Goal: Task Accomplishment & Management: Manage account settings

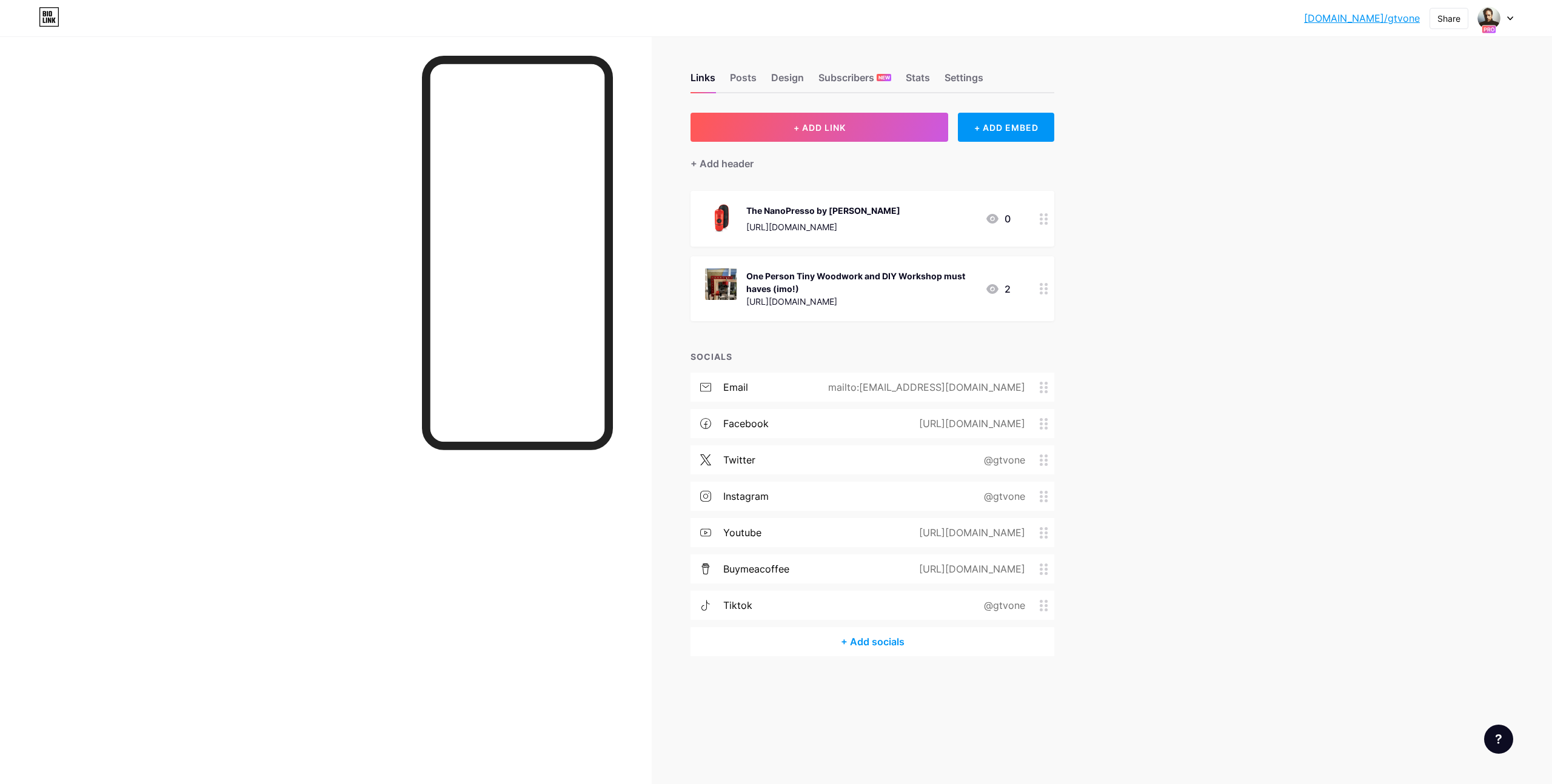
click at [1513, 17] on icon at bounding box center [1511, 18] width 6 height 4
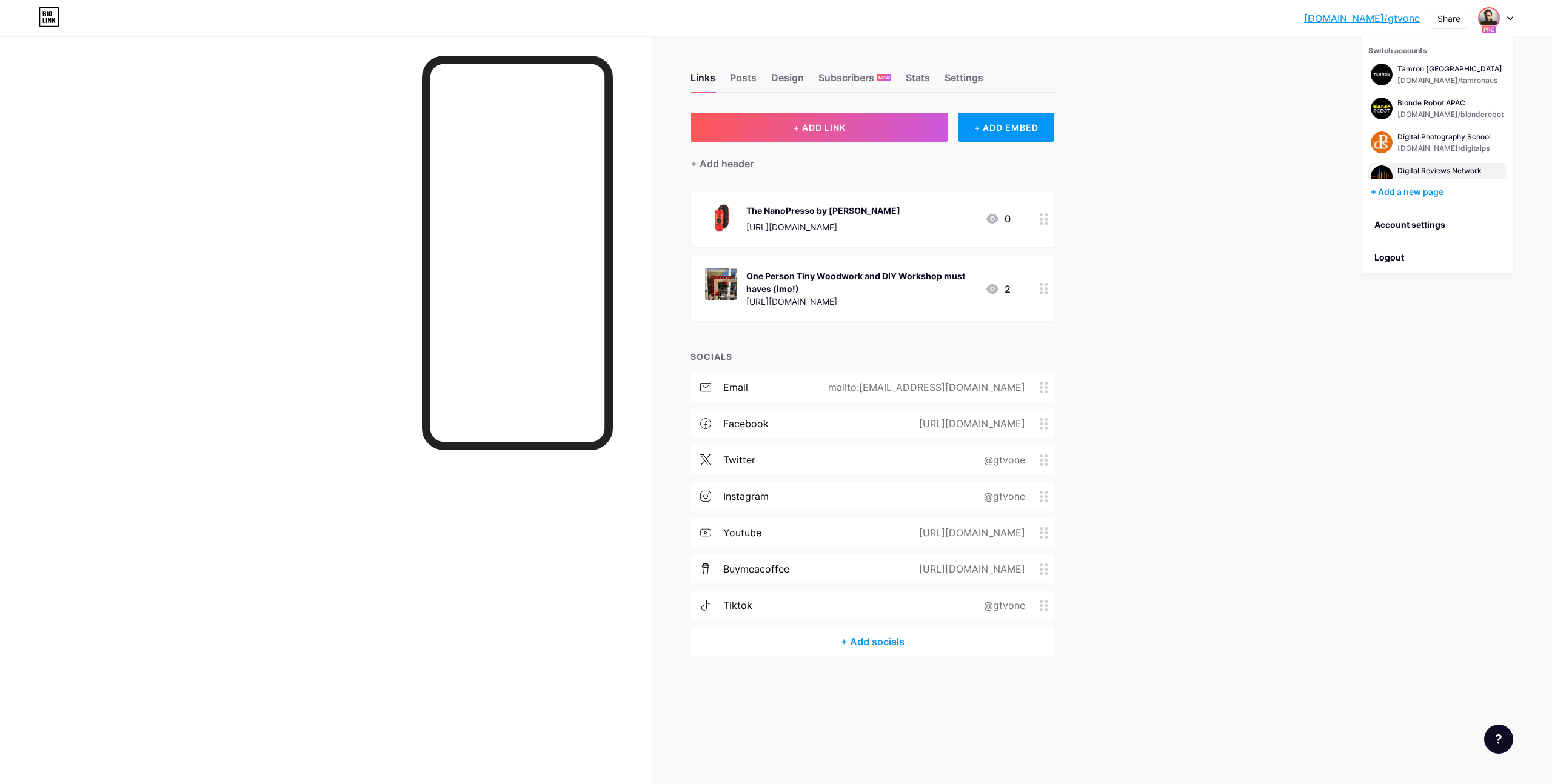
click at [1448, 164] on div "Digital Reviews Network [DOMAIN_NAME]/digitalreviewsnet" at bounding box center [1437, 176] width 138 height 27
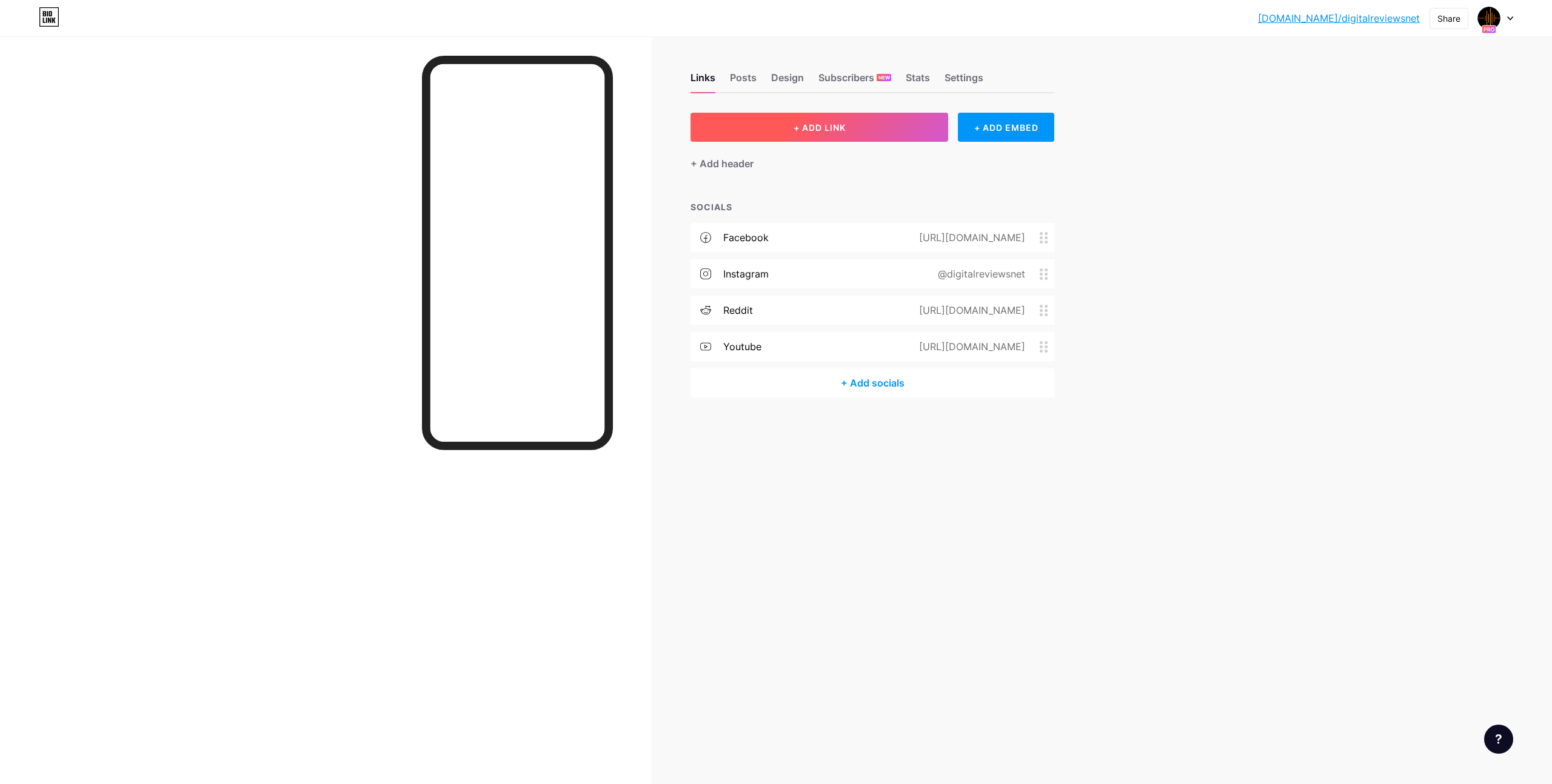
click at [839, 124] on span "+ ADD LINK" at bounding box center [819, 127] width 52 height 11
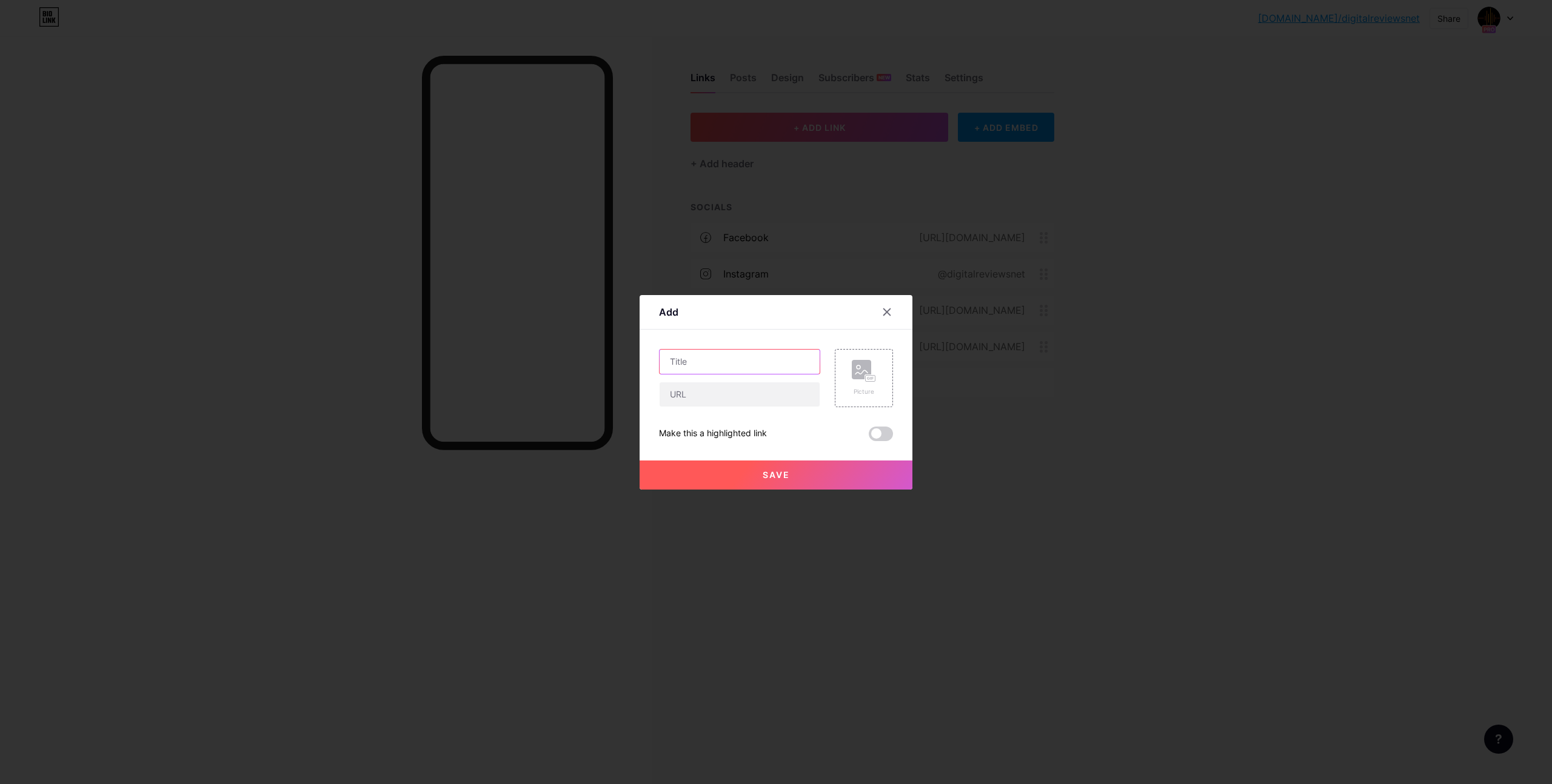
click at [701, 359] on input "text" at bounding box center [739, 361] width 160 height 24
type input "Win for Dad This [DATE]"
paste input "https://www.digitalreviews.net/announcements/win-a-navman-4k-pro-dash-cam/"
type input "https://www.digitalreviews.net/announcements/win-a-navman-4k-pro-dash-cam/"
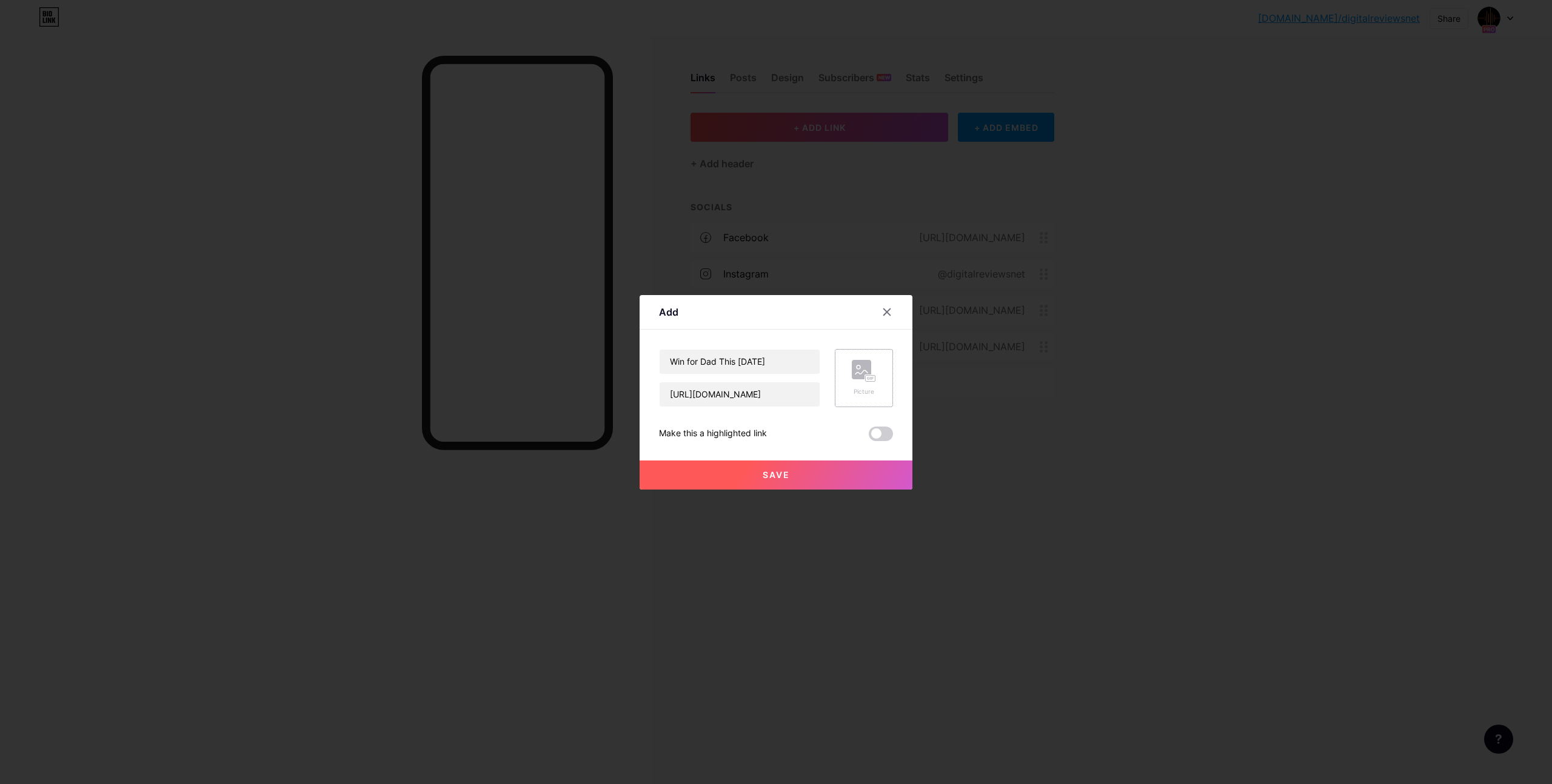
click at [876, 388] on div "Picture" at bounding box center [864, 378] width 58 height 58
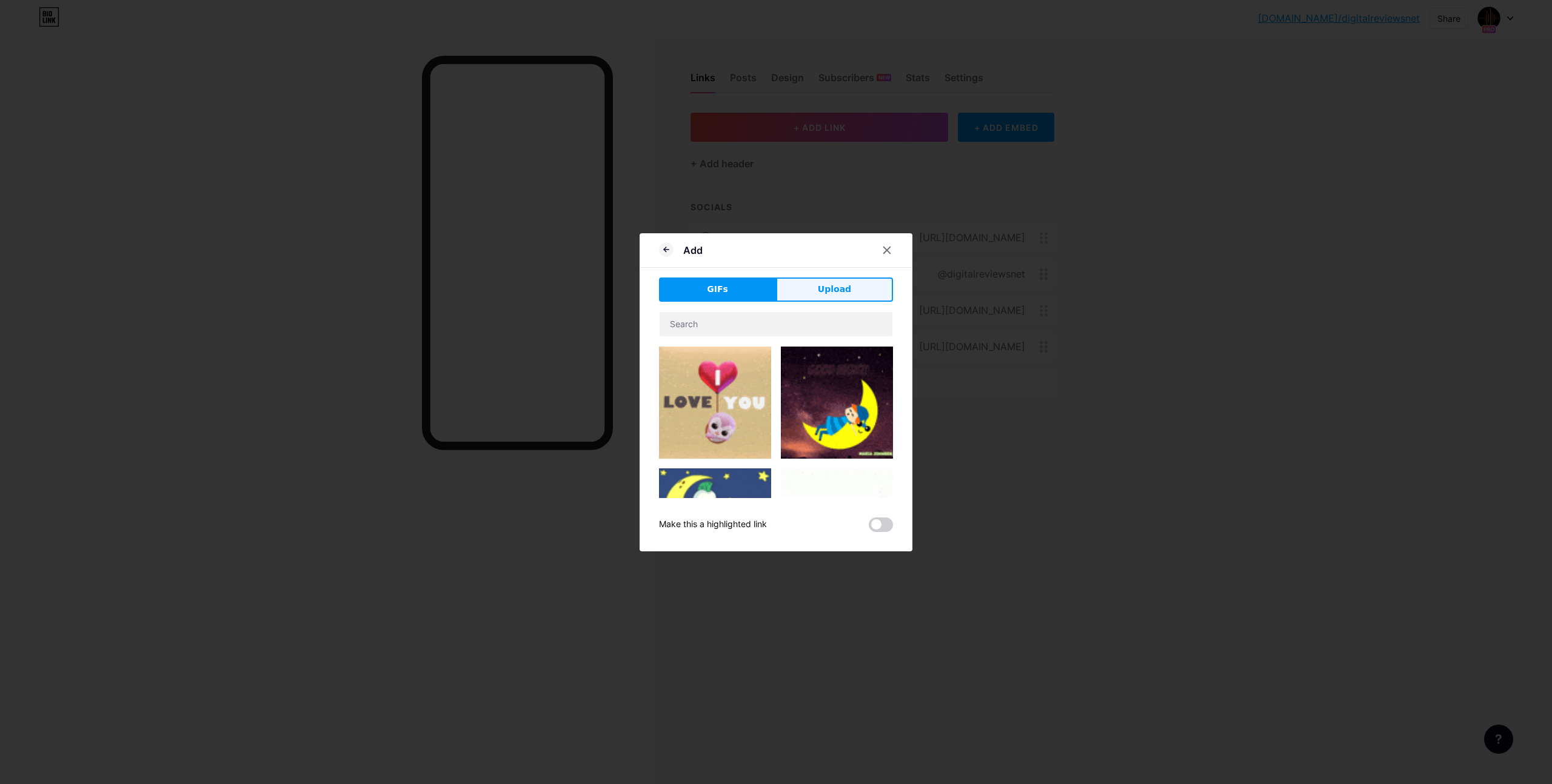
click at [866, 284] on button "Upload" at bounding box center [834, 290] width 117 height 24
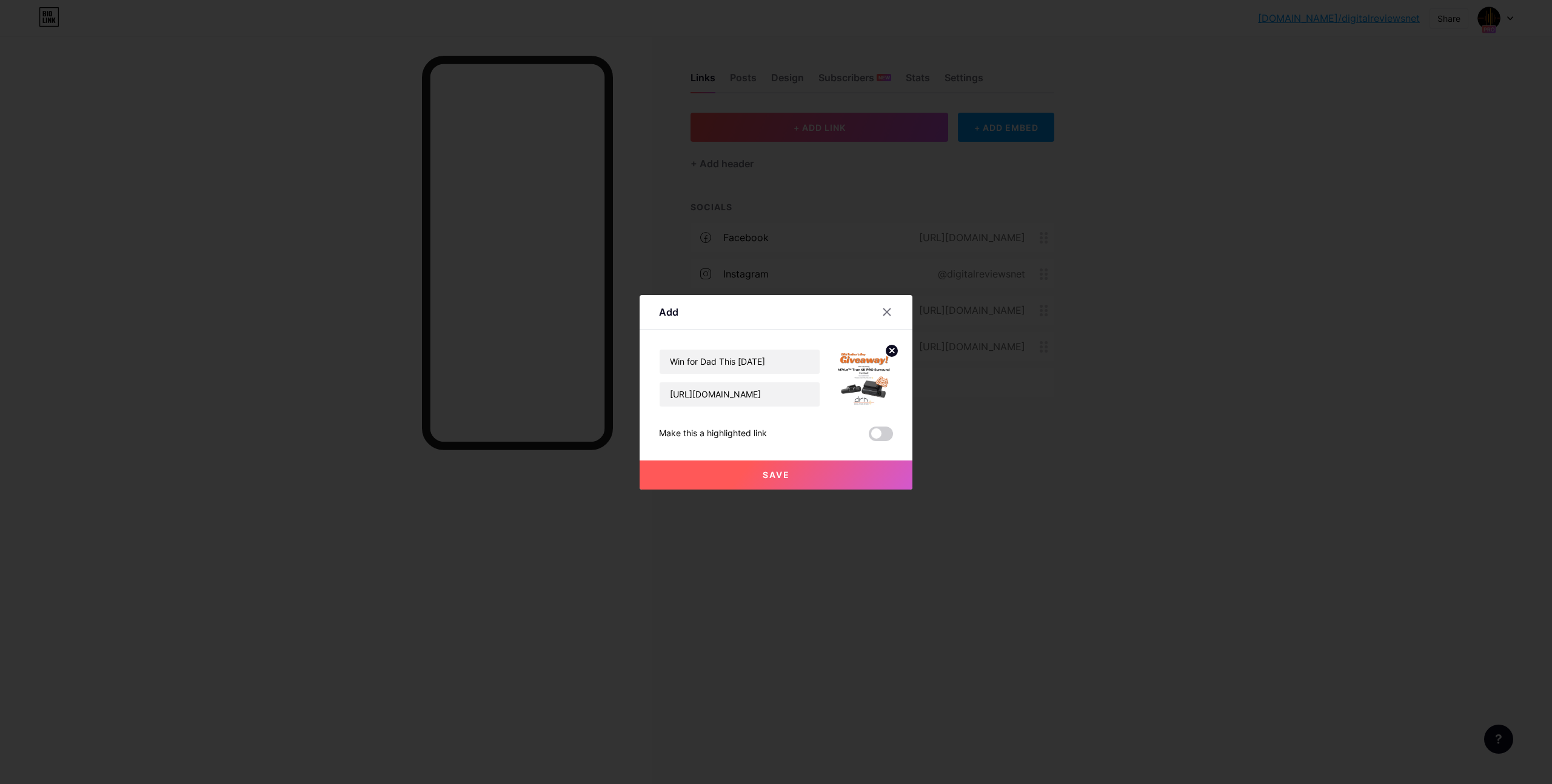
click at [781, 473] on span "Save" at bounding box center [776, 474] width 27 height 11
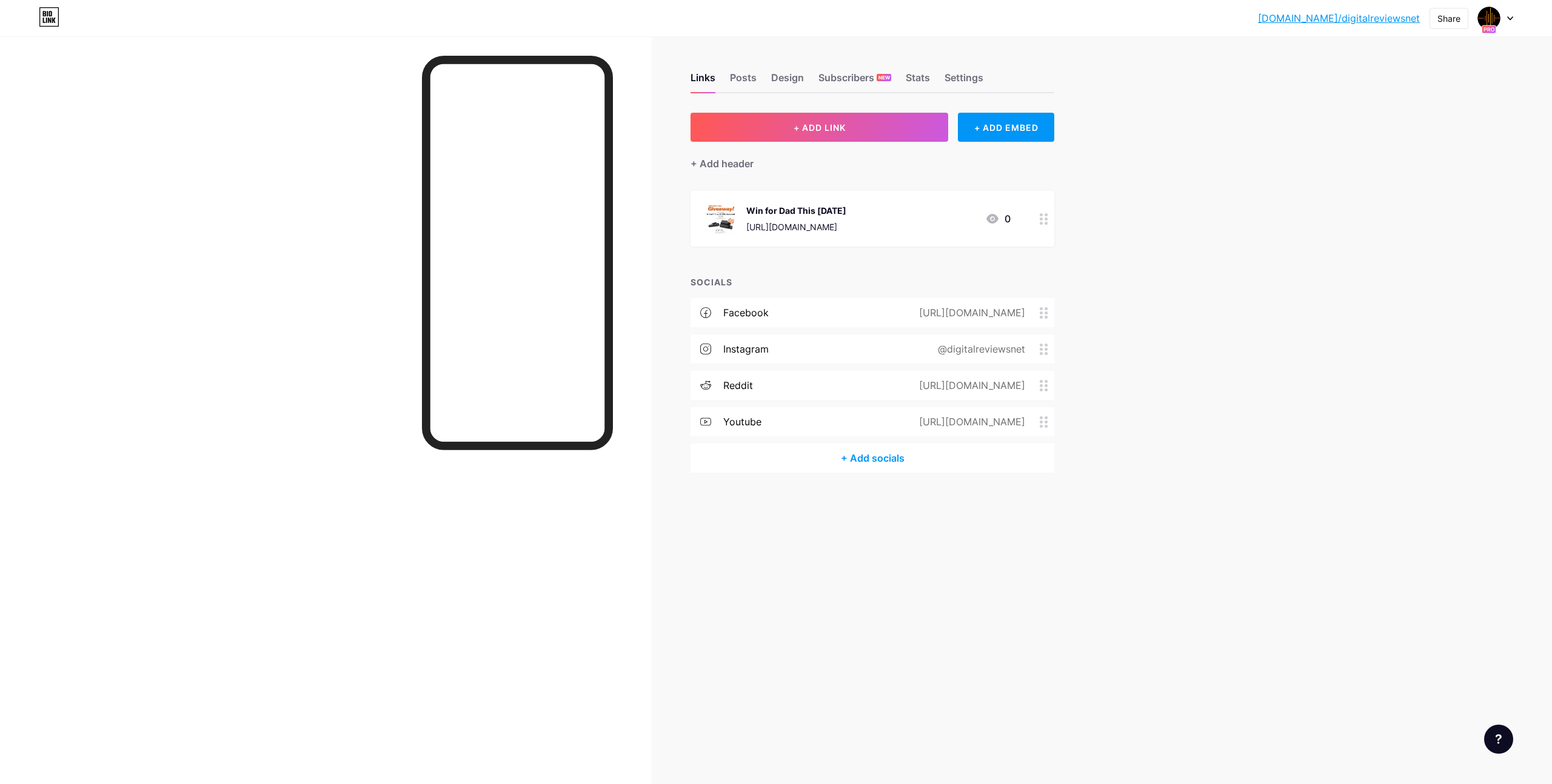
click at [1383, 20] on link "[DOMAIN_NAME]/digitalreviewsnet" at bounding box center [1339, 17] width 162 height 14
click at [864, 459] on div "+ Add socials" at bounding box center [872, 458] width 364 height 29
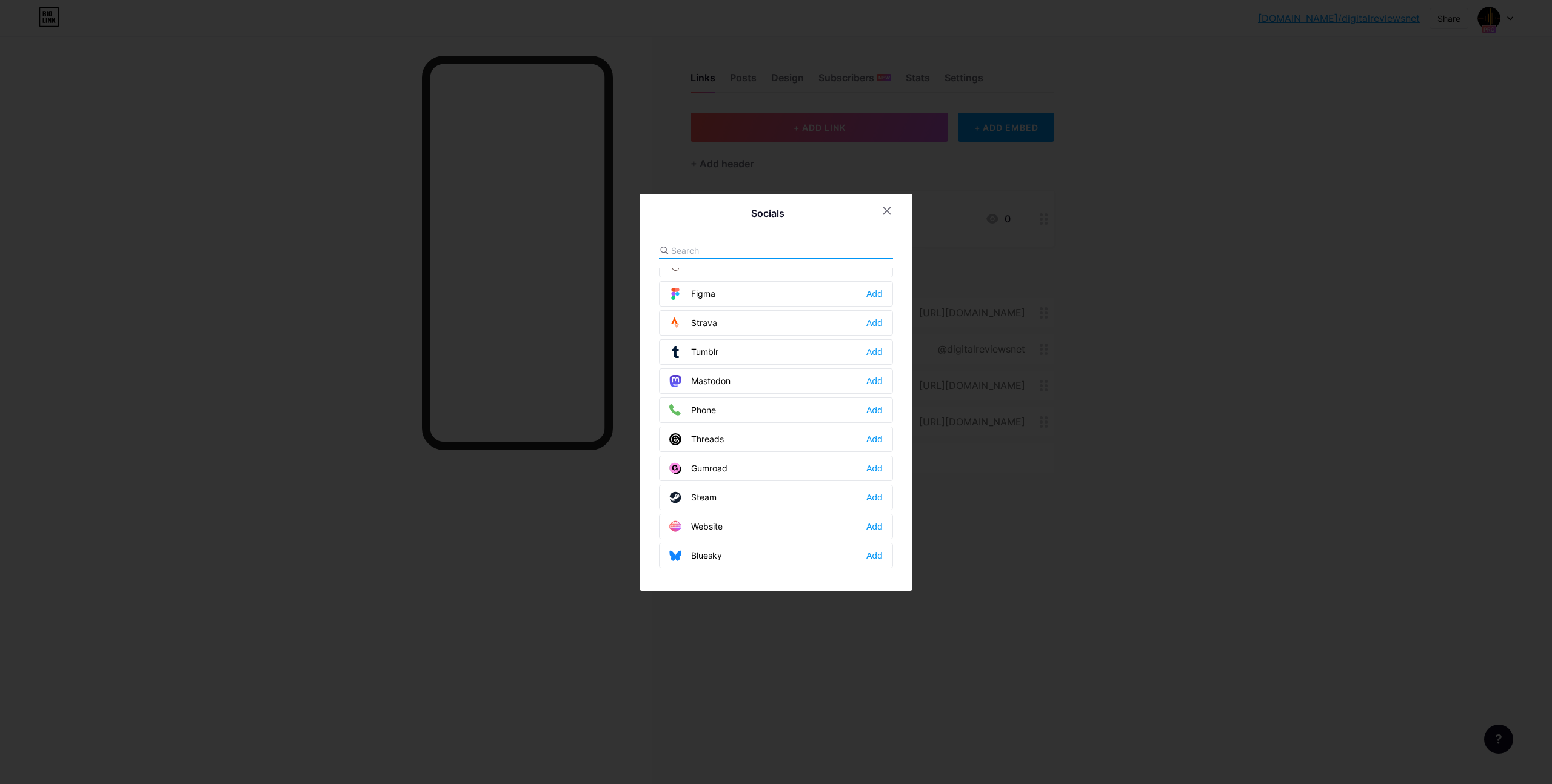
scroll to position [1093, 0]
click at [870, 525] on div "Add" at bounding box center [874, 526] width 16 height 12
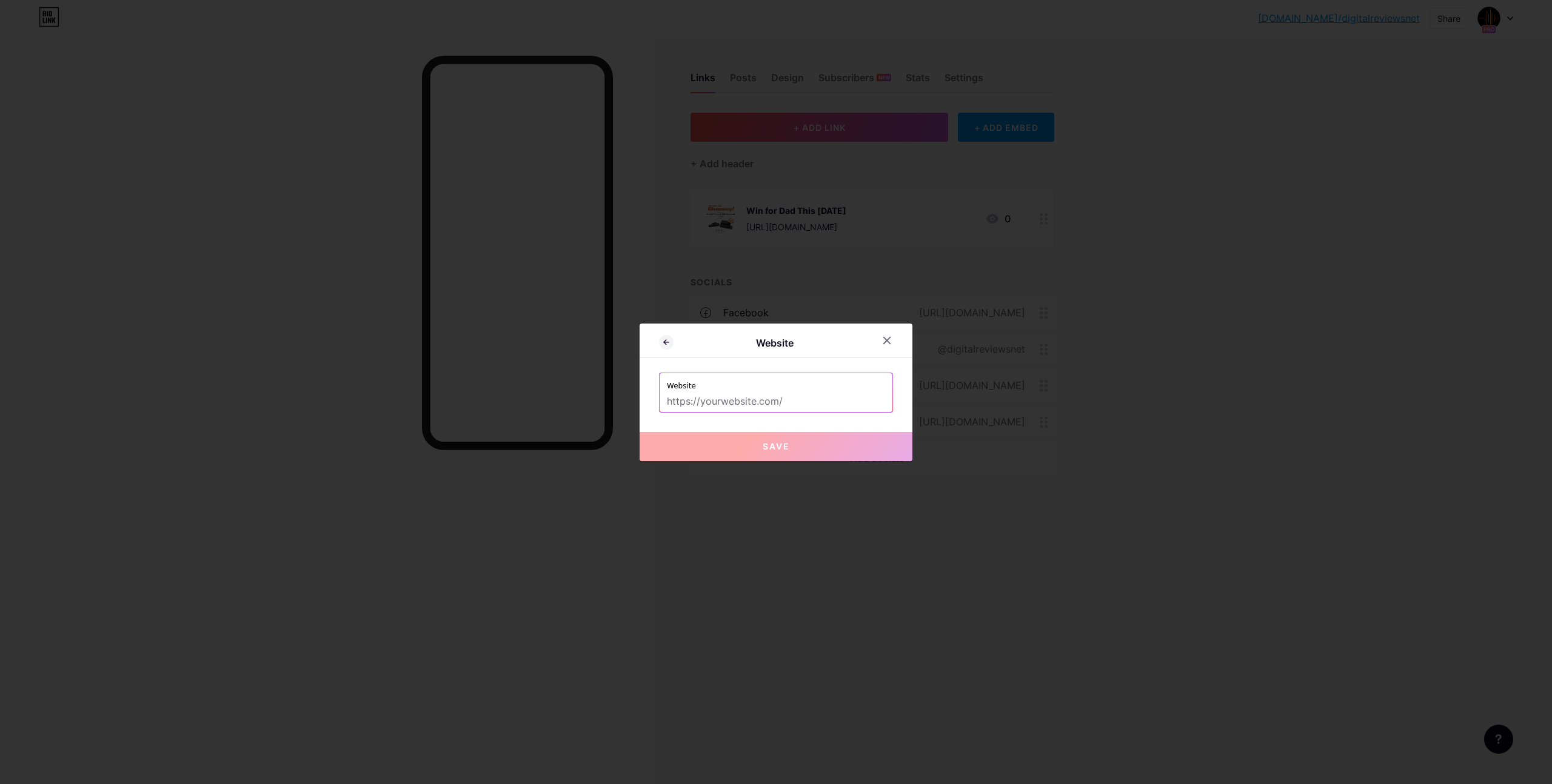
click at [795, 401] on input "text" at bounding box center [776, 401] width 219 height 21
paste input "https://www.digitalreviews.net/"
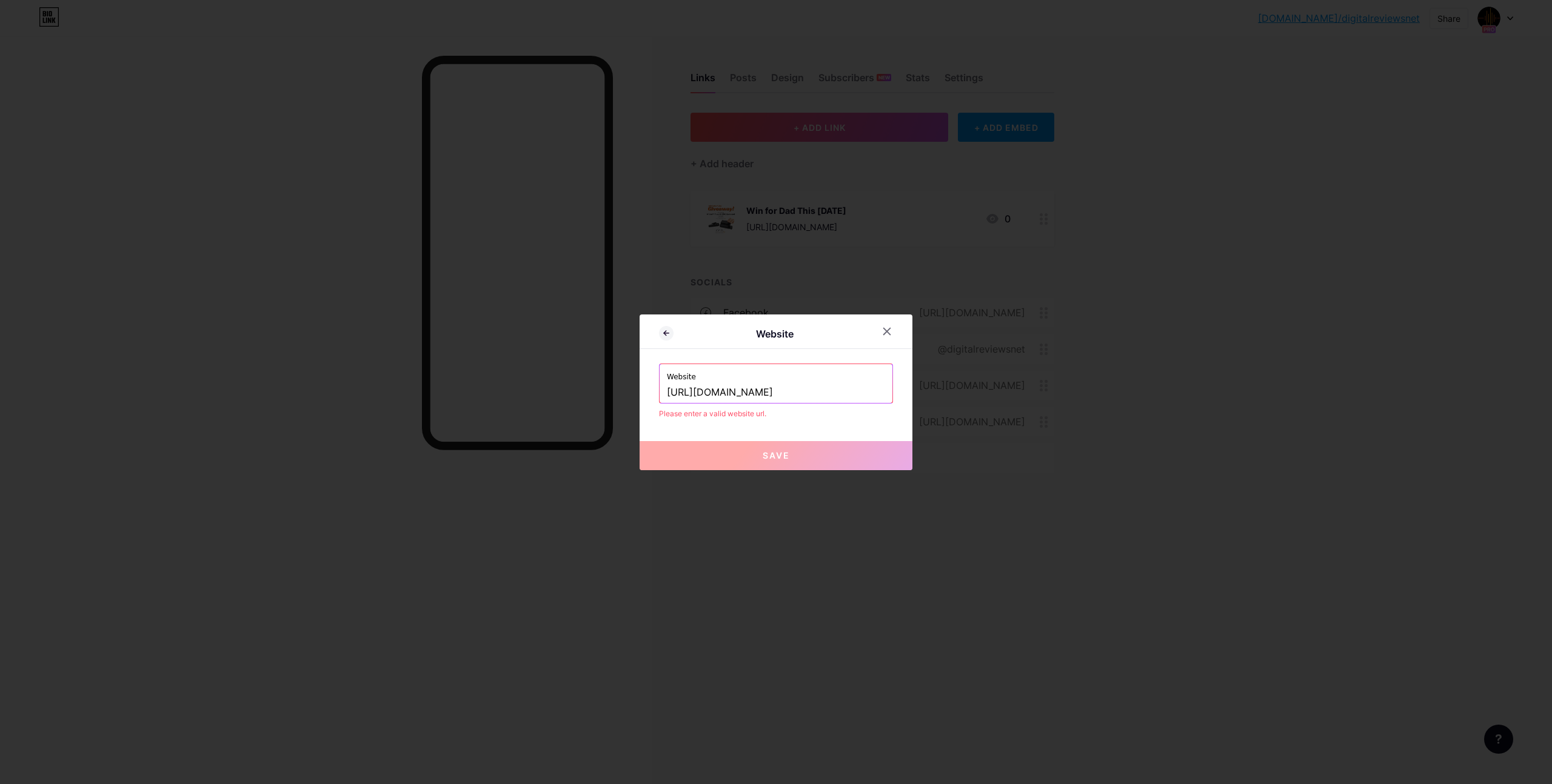
click at [786, 453] on button "Save" at bounding box center [776, 456] width 273 height 29
click at [752, 458] on button "Save" at bounding box center [776, 456] width 273 height 29
click at [833, 387] on input "https://www.digitalreviews.net/" at bounding box center [776, 393] width 219 height 21
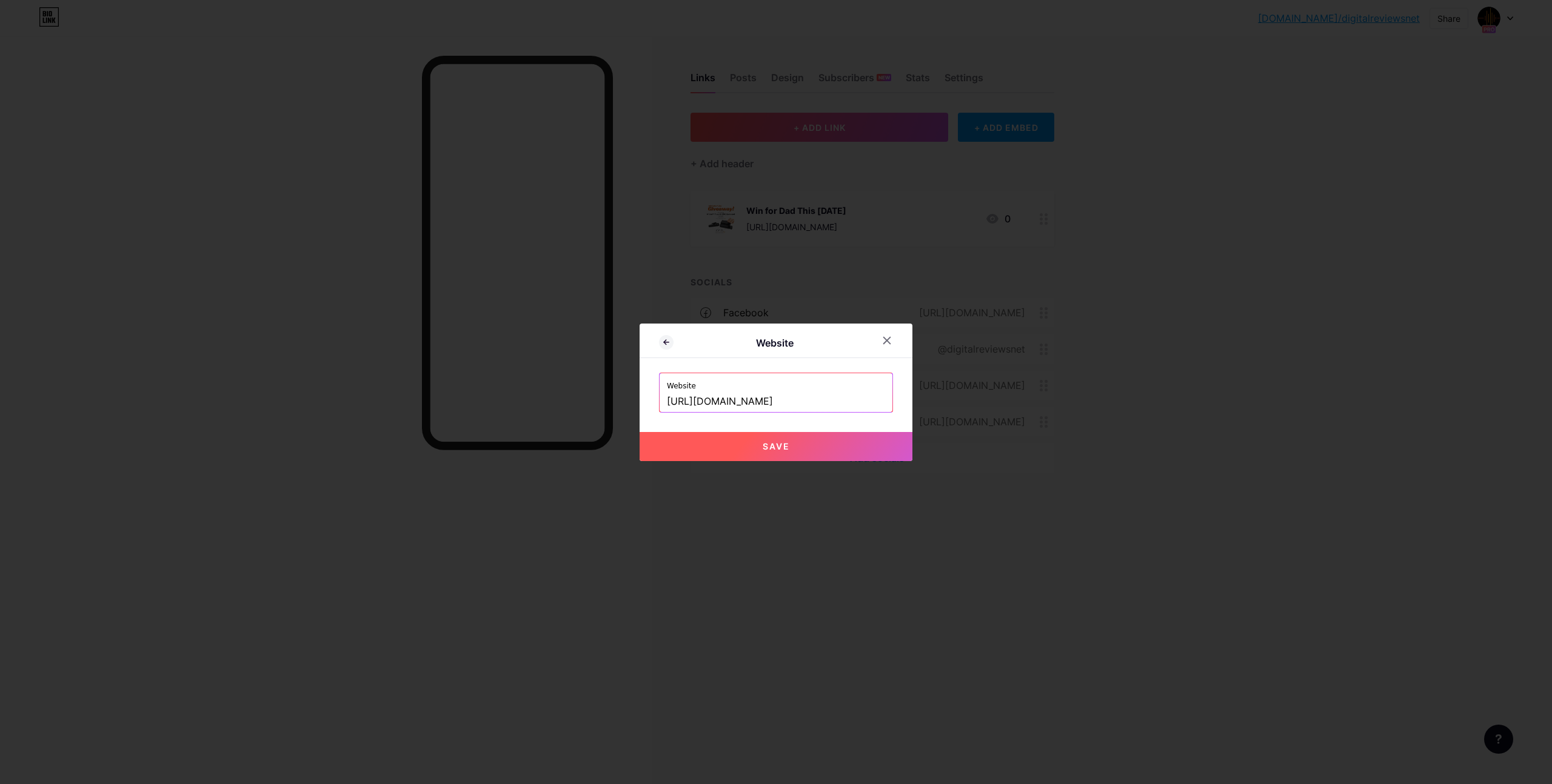
type input "https://www.digitalreviews.net"
click at [774, 448] on span "Save" at bounding box center [776, 446] width 27 height 11
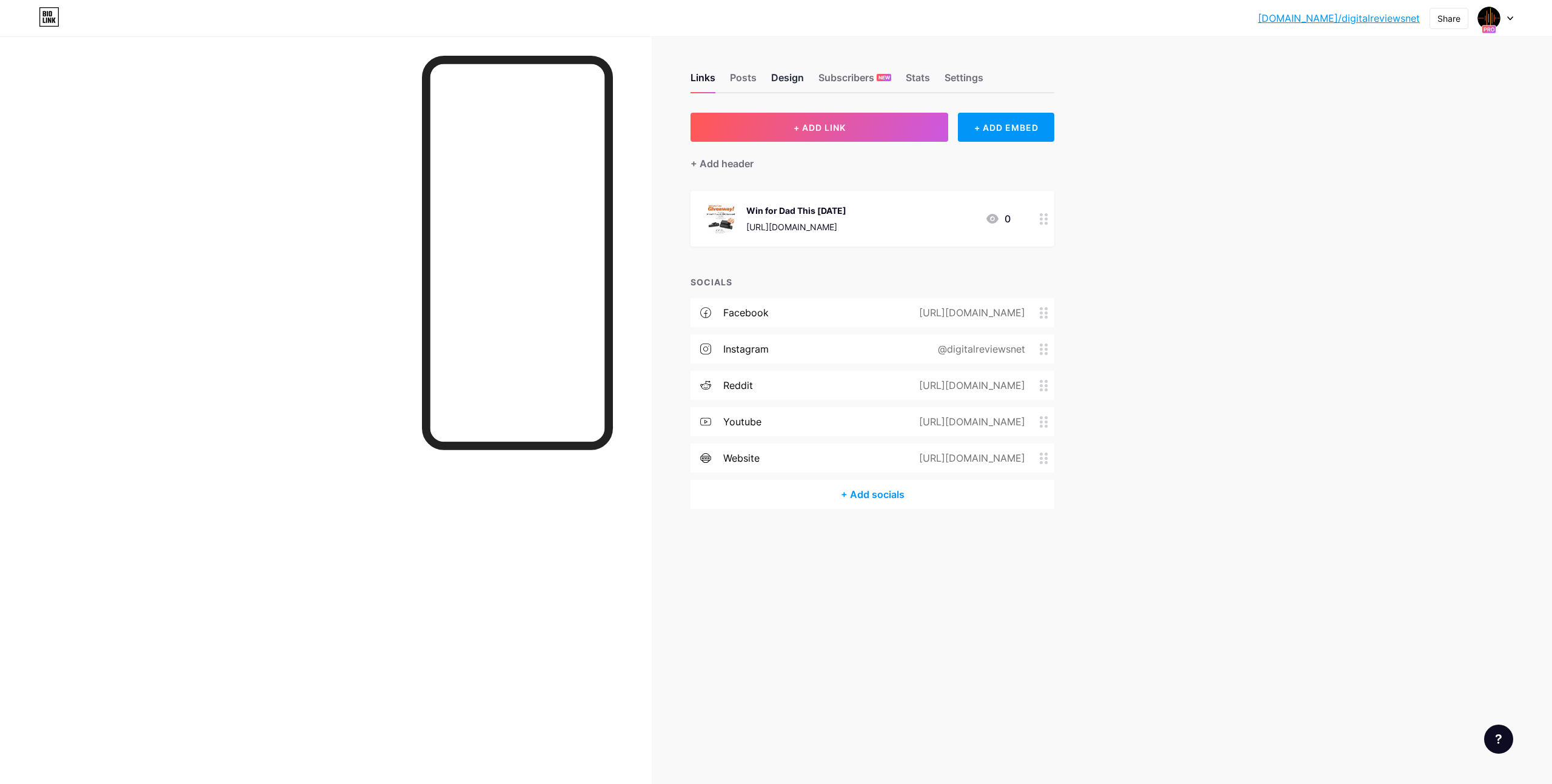
click at [785, 78] on div "Design" at bounding box center [788, 81] width 32 height 22
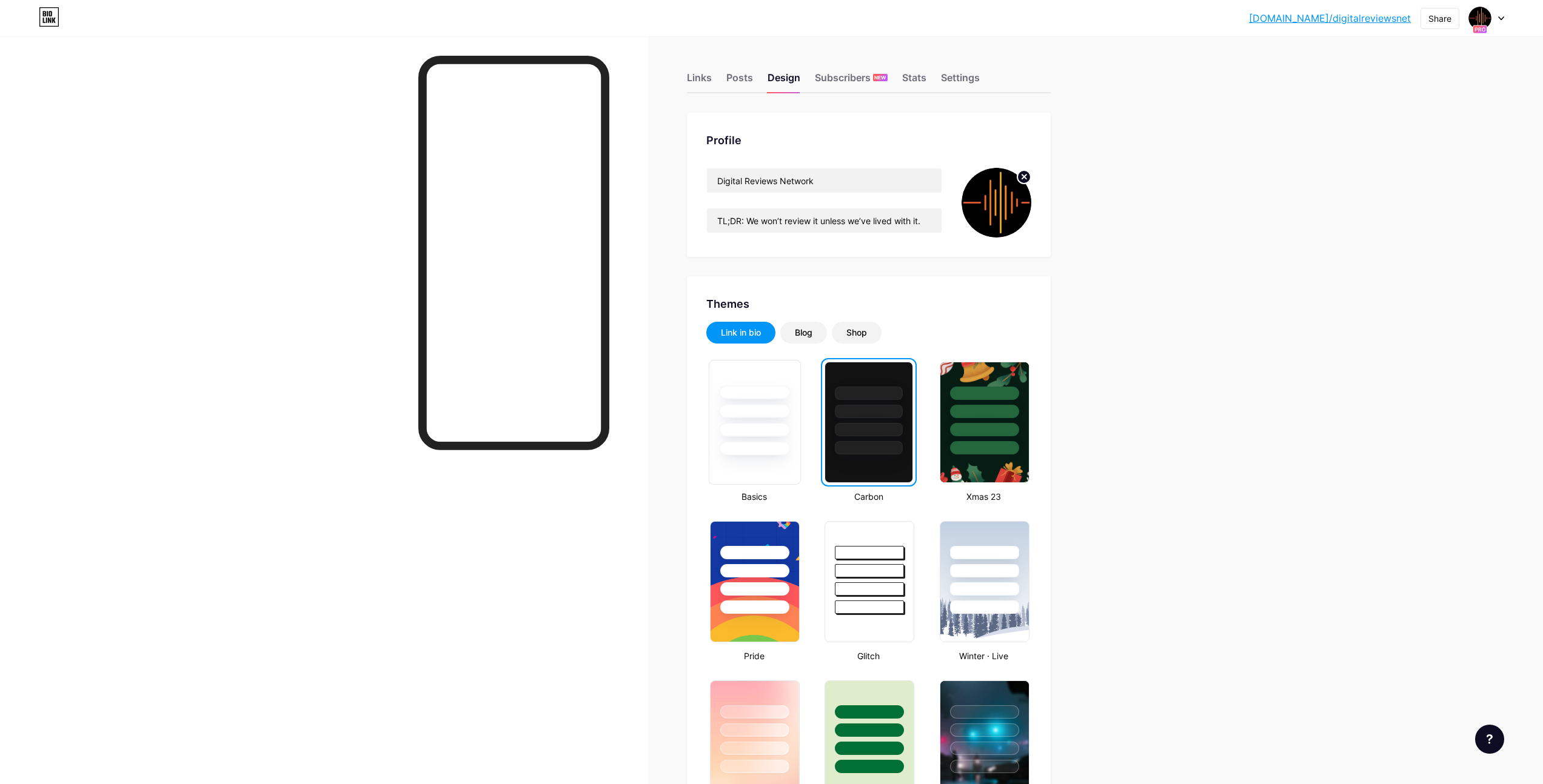
click at [739, 407] on div at bounding box center [754, 411] width 71 height 14
click at [712, 74] on div "Links" at bounding box center [699, 81] width 25 height 22
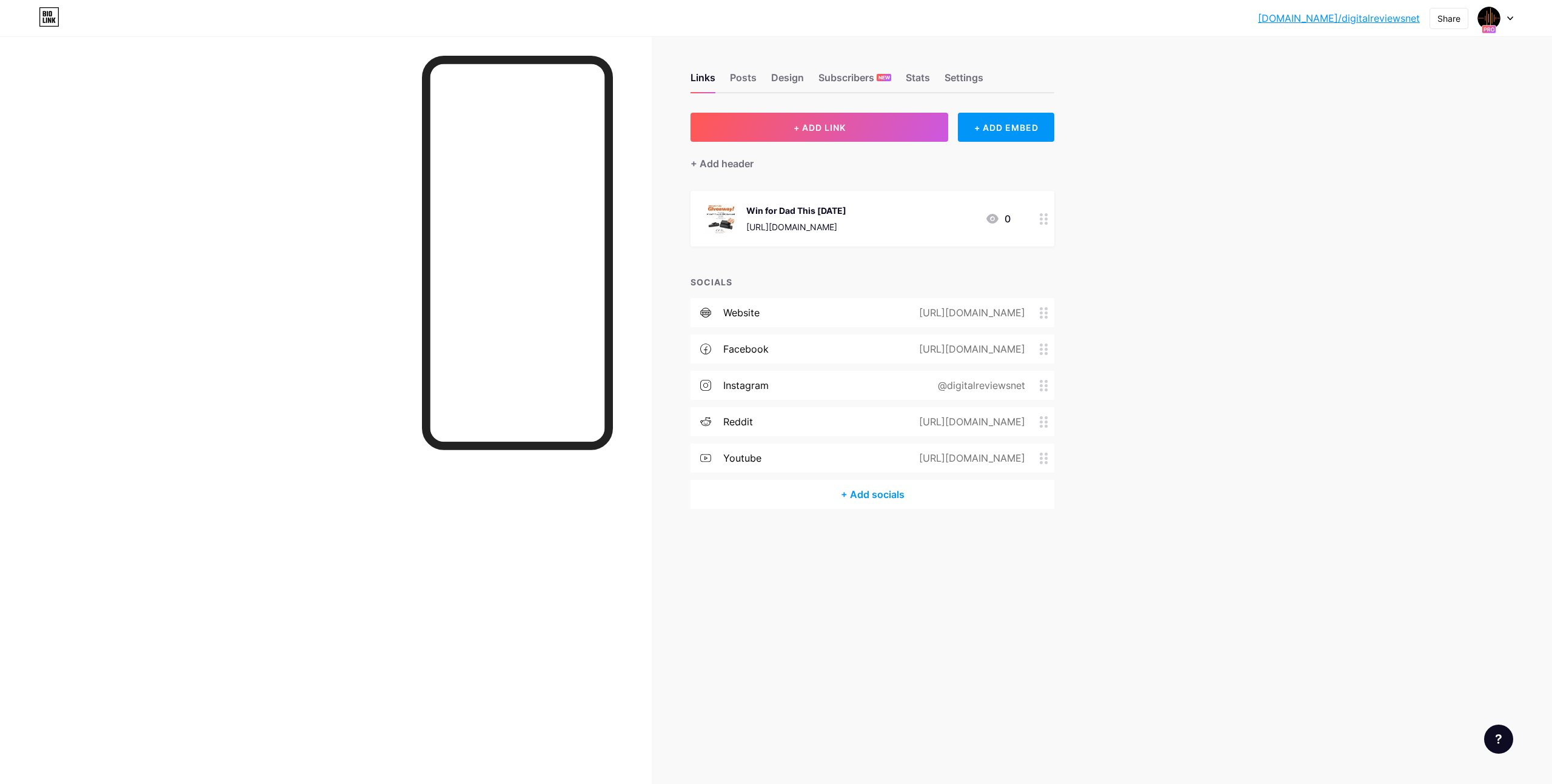
drag, startPoint x: 1045, startPoint y: 458, endPoint x: 765, endPoint y: 3, distance: 534.3
